Goal: Information Seeking & Learning: Learn about a topic

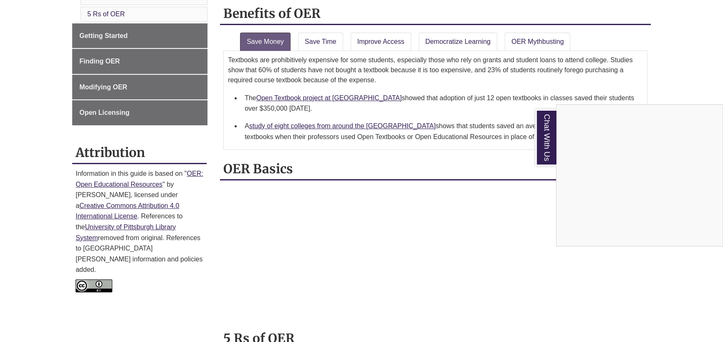
scroll to position [227, 0]
click at [354, 255] on div "Chat With Us" at bounding box center [361, 171] width 723 height 342
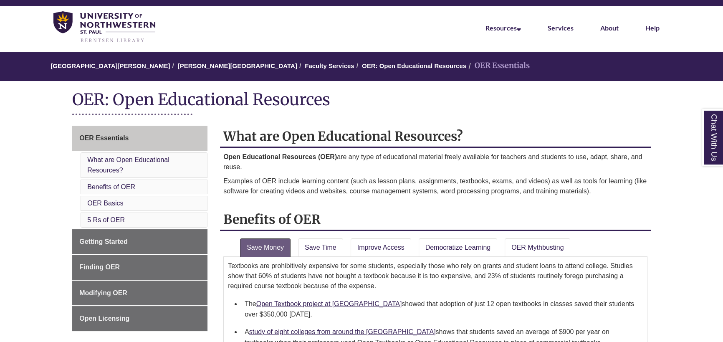
scroll to position [38, 0]
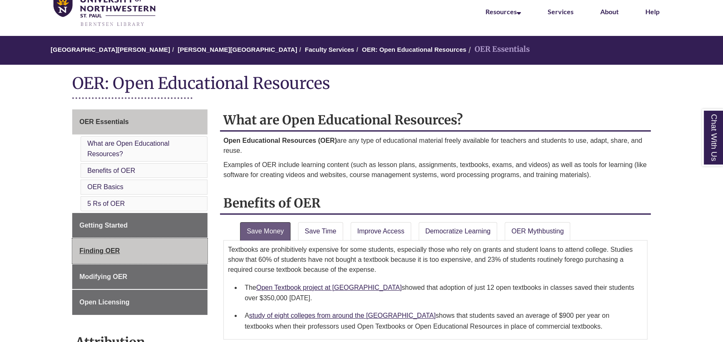
click at [119, 252] on span "Finding OER" at bounding box center [99, 250] width 40 height 7
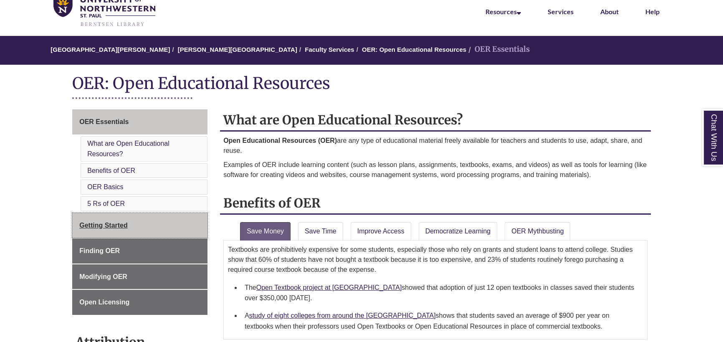
click at [149, 227] on link "Getting Started" at bounding box center [139, 225] width 135 height 25
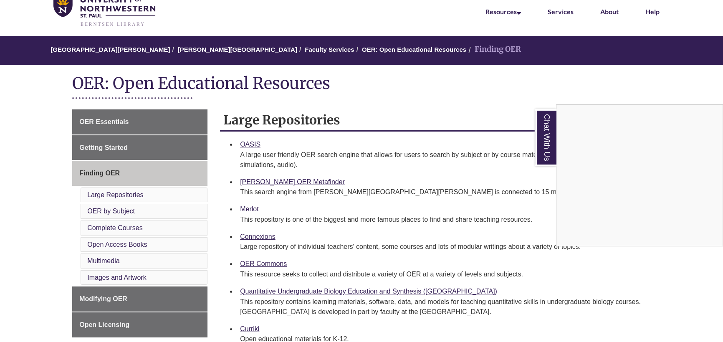
scroll to position [76, 0]
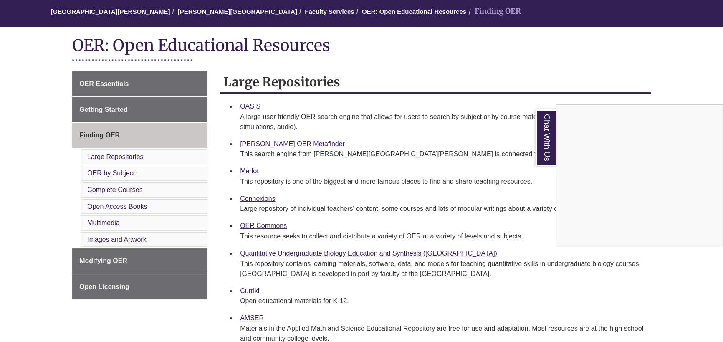
click at [251, 170] on div "Chat With Us" at bounding box center [361, 171] width 723 height 342
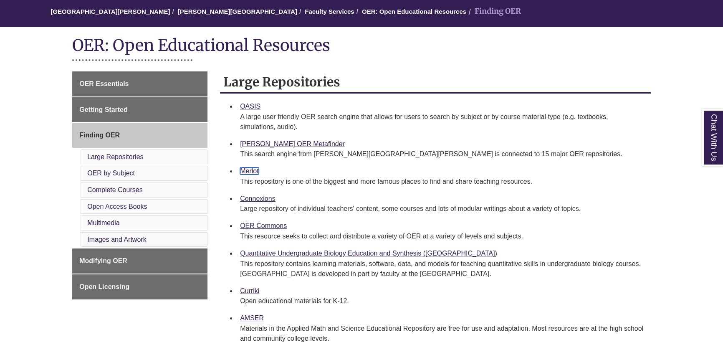
click at [250, 171] on link "Merlot" at bounding box center [249, 170] width 18 height 7
click at [135, 206] on link "Open Access Books" at bounding box center [117, 206] width 60 height 7
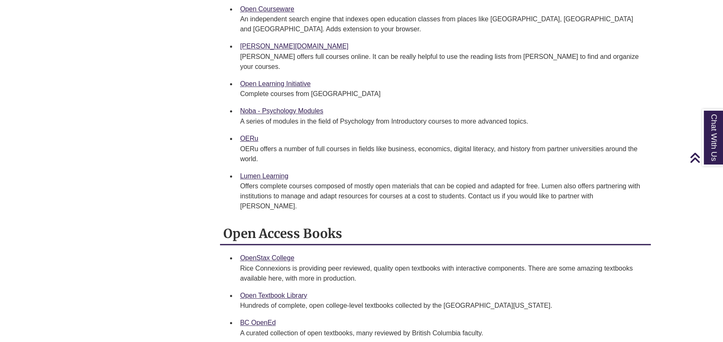
scroll to position [969, 0]
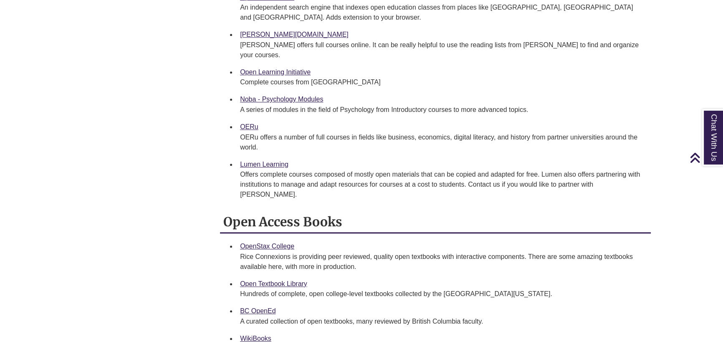
scroll to position [76, 0]
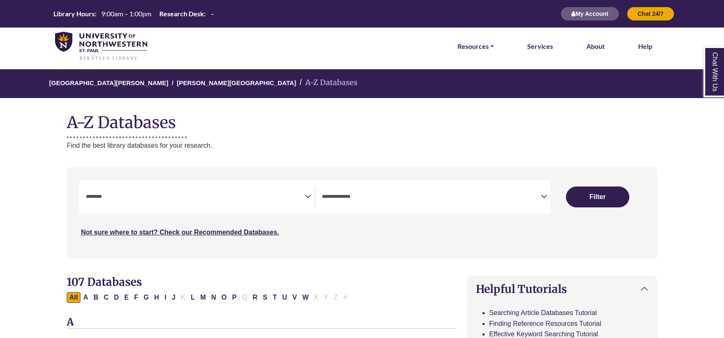
select select "Database Subject Filter"
select select "Database Types Filter"
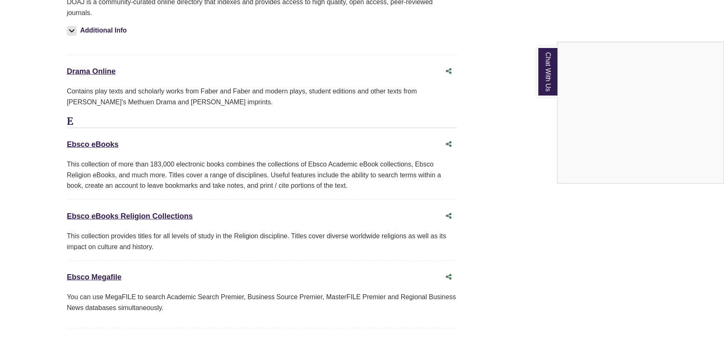
scroll to position [2314, 0]
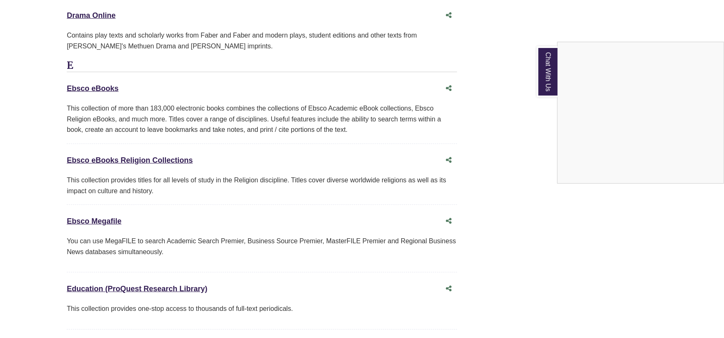
click at [130, 286] on div "Chat With Us" at bounding box center [362, 169] width 724 height 338
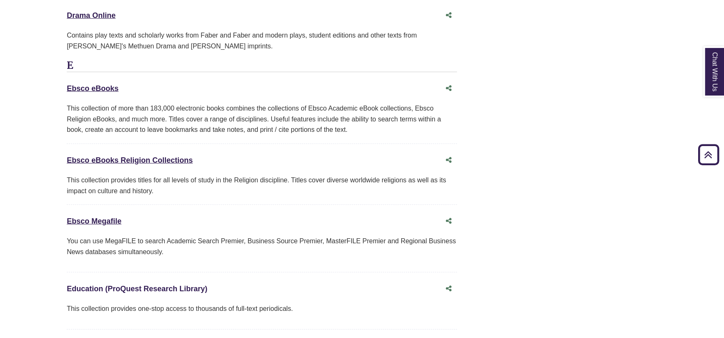
click at [130, 286] on link "Education (ProQuest Research Library) This link opens in a new window" at bounding box center [137, 289] width 141 height 8
